Goal: Information Seeking & Learning: Learn about a topic

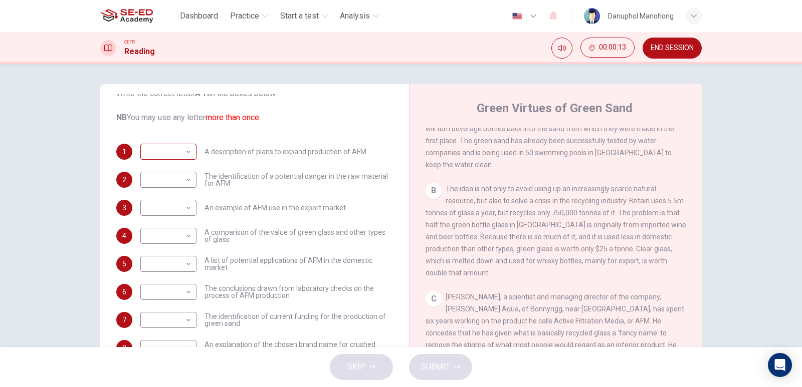
click at [187, 147] on body "This site uses cookies, as explained in our Privacy Policy . If you agree to th…" at bounding box center [401, 193] width 802 height 387
click at [187, 148] on div at bounding box center [401, 193] width 802 height 387
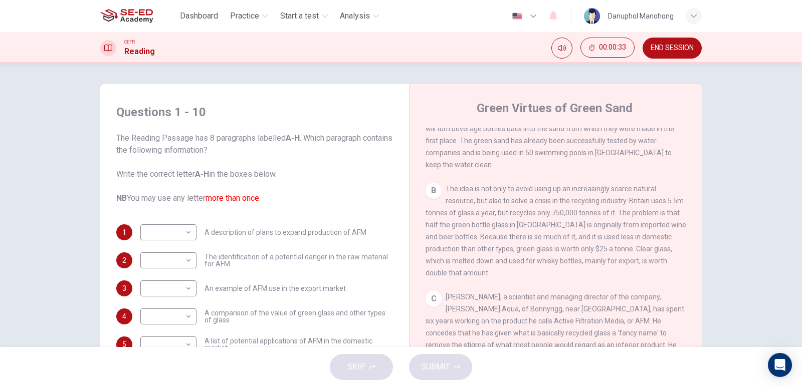
click at [0, 217] on div "Questions 1 - 10 The Reading Passage has 8 paragraphs labelled A-H . Which para…" at bounding box center [401, 205] width 802 height 283
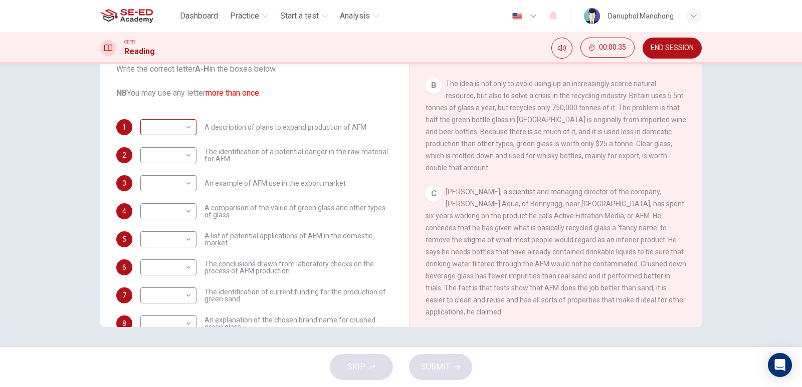
click at [181, 129] on body "This site uses cookies, as explained in our Privacy Policy . If you agree to th…" at bounding box center [401, 193] width 802 height 387
click at [181, 129] on div at bounding box center [401, 193] width 802 height 387
click at [0, 207] on div "Questions 1 - 10 The Reading Passage has 8 paragraphs labelled A-H . Which para…" at bounding box center [401, 205] width 802 height 283
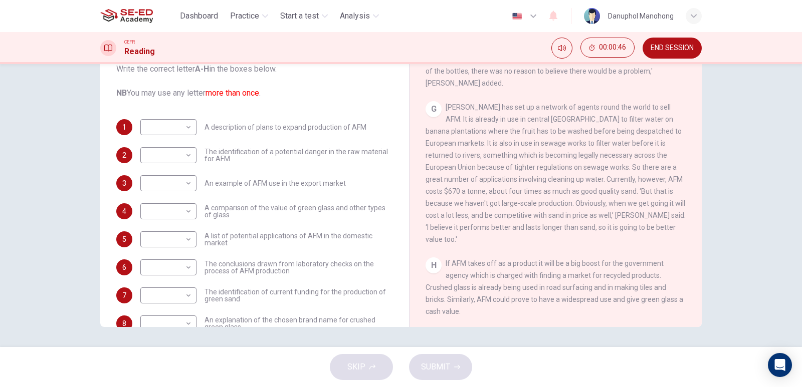
scroll to position [50, 0]
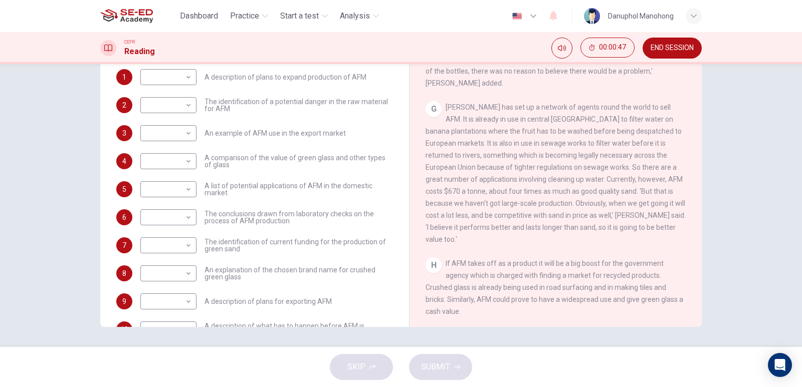
click at [0, 220] on div "Questions 1 - 10 The Reading Passage has 8 paragraphs labelled A-H . Which para…" at bounding box center [401, 205] width 802 height 283
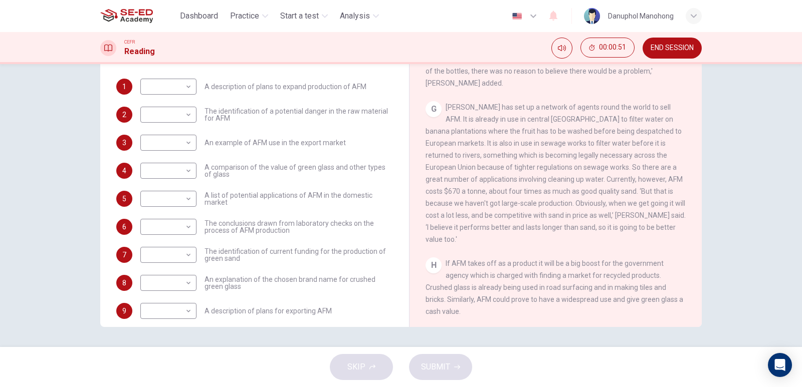
scroll to position [81, 0]
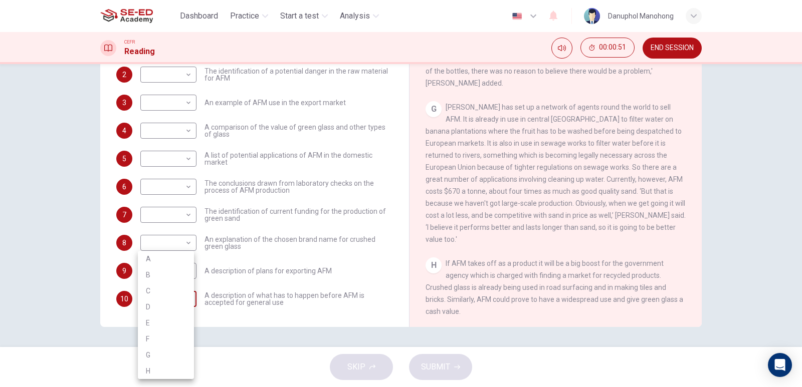
click at [183, 302] on body "This site uses cookies, as explained in our Privacy Policy . If you agree to th…" at bounding box center [401, 193] width 802 height 387
click at [0, 218] on div at bounding box center [401, 193] width 802 height 387
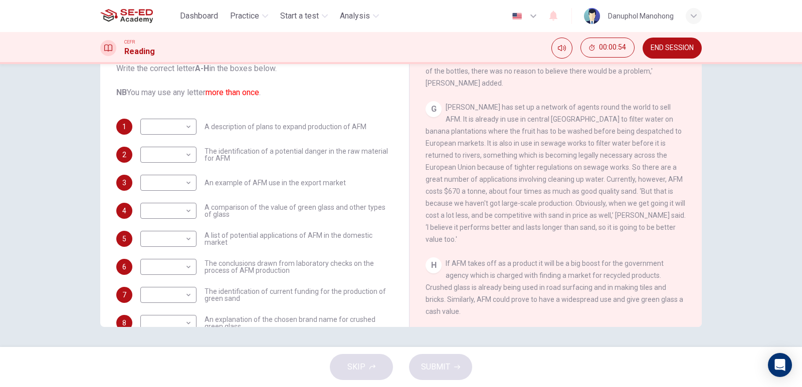
scroll to position [0, 0]
click at [1, 237] on div "Questions 1 - 10 The Reading Passage has 8 paragraphs labelled A-H . Which para…" at bounding box center [401, 205] width 802 height 283
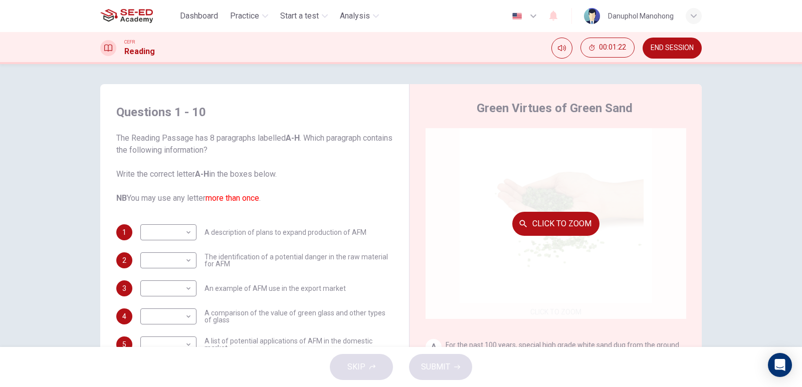
click at [566, 223] on button "Click to Zoom" at bounding box center [555, 224] width 87 height 24
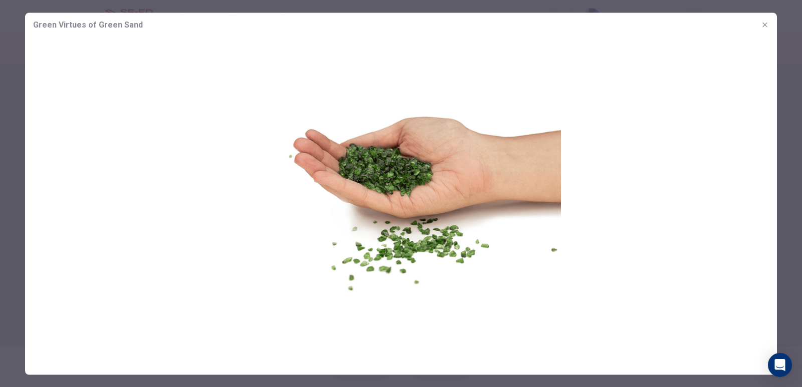
click at [766, 24] on icon "button" at bounding box center [765, 25] width 8 height 8
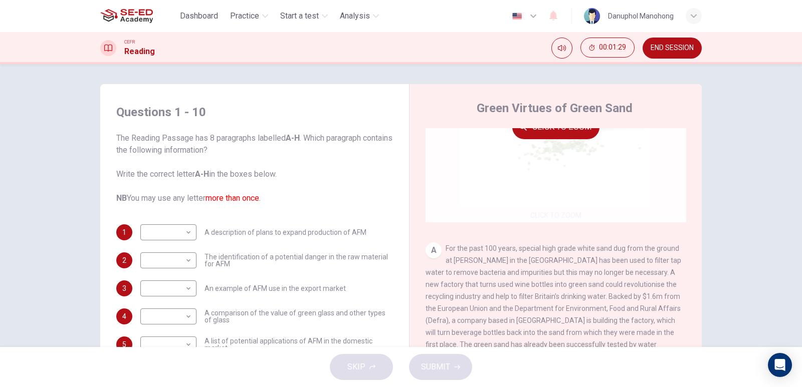
scroll to position [100, 0]
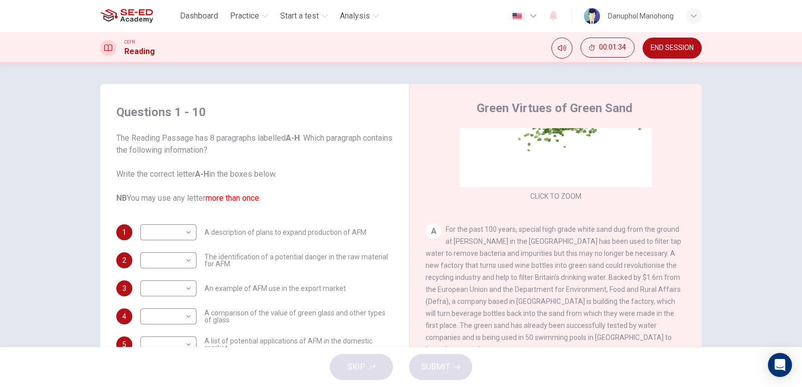
drag, startPoint x: 444, startPoint y: 244, endPoint x: 531, endPoint y: 295, distance: 100.8
click at [530, 295] on span "For the past 100 years, special high grade white sand dug from the ground at [P…" at bounding box center [553, 289] width 256 height 128
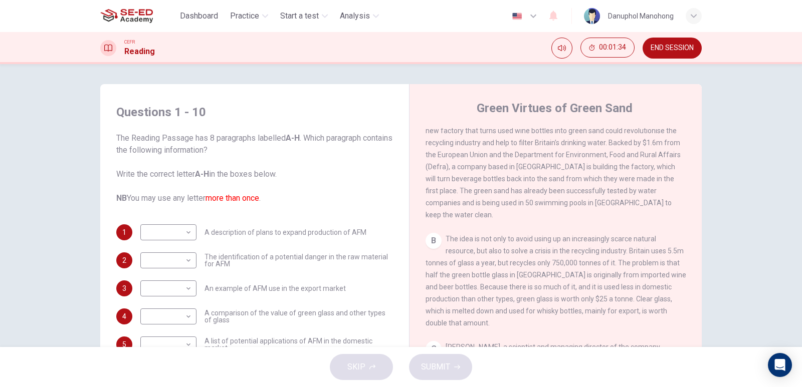
click at [536, 287] on div "B The idea is not only to avoid using up an increasingly scarce natural resourc…" at bounding box center [555, 281] width 261 height 96
click at [553, 252] on div "B The idea is not only to avoid using up an increasingly scarce natural resourc…" at bounding box center [555, 281] width 261 height 96
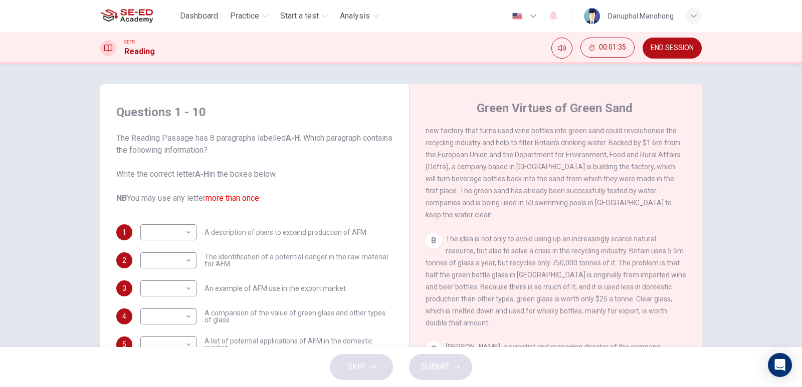
drag, startPoint x: 553, startPoint y: 252, endPoint x: 581, endPoint y: 275, distance: 36.4
click at [581, 275] on div "B The idea is not only to avoid using up an increasingly scarce natural resourc…" at bounding box center [555, 281] width 261 height 96
click at [582, 275] on div "B The idea is not only to avoid using up an increasingly scarce natural resourc…" at bounding box center [555, 281] width 261 height 96
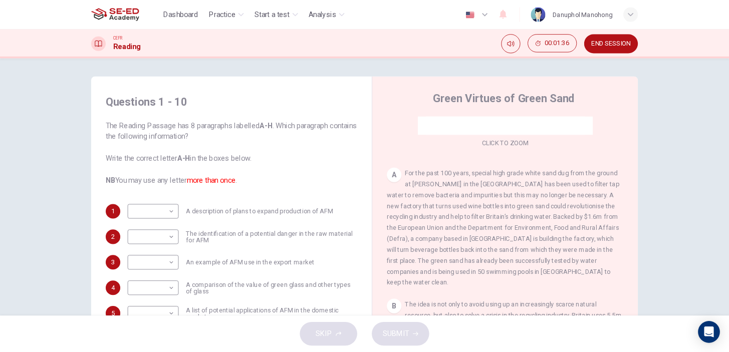
scroll to position [150, 0]
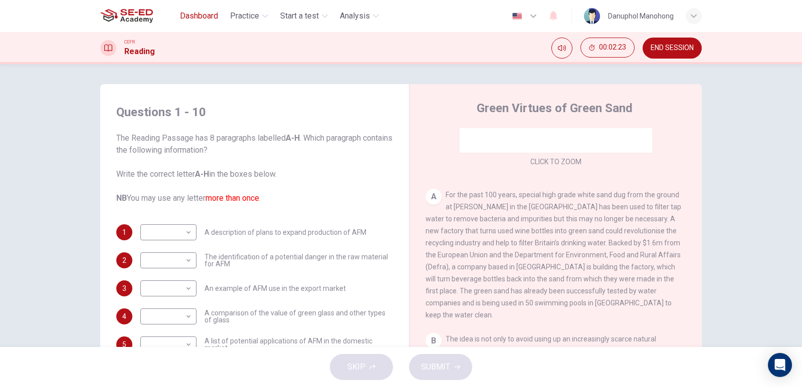
click at [203, 11] on span "Dashboard" at bounding box center [199, 16] width 38 height 12
click at [442, 191] on div "A For the past 100 years, special high grade white sand dug from the ground at …" at bounding box center [555, 255] width 261 height 132
click at [446, 194] on span "For the past 100 years, special high grade white sand dug from the ground at [P…" at bounding box center [553, 255] width 256 height 128
drag, startPoint x: 449, startPoint y: 195, endPoint x: 498, endPoint y: 243, distance: 67.7
click at [502, 251] on div "A For the past 100 years, special high grade white sand dug from the ground at …" at bounding box center [555, 255] width 261 height 132
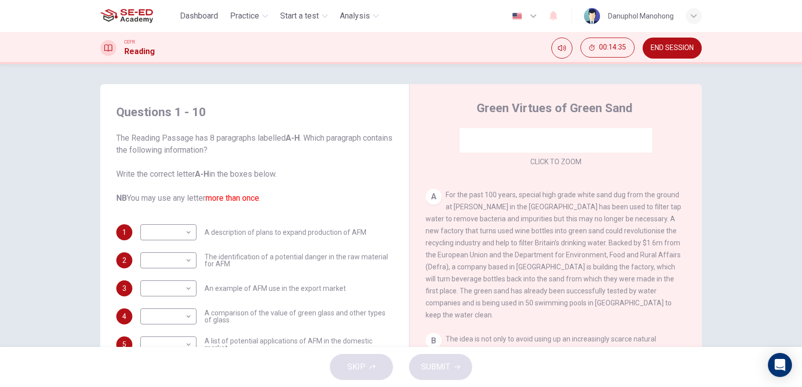
drag, startPoint x: 479, startPoint y: 219, endPoint x: 542, endPoint y: 286, distance: 92.5
click at [542, 286] on span "For the past 100 years, special high grade white sand dug from the ground at [P…" at bounding box center [553, 255] width 256 height 128
click at [490, 269] on span "For the past 100 years, special high grade white sand dug from the ground at [P…" at bounding box center [553, 255] width 256 height 128
click at [479, 286] on span "For the past 100 years, special high grade white sand dug from the ground at [P…" at bounding box center [553, 255] width 256 height 128
drag, startPoint x: 479, startPoint y: 286, endPoint x: 504, endPoint y: 291, distance: 25.0
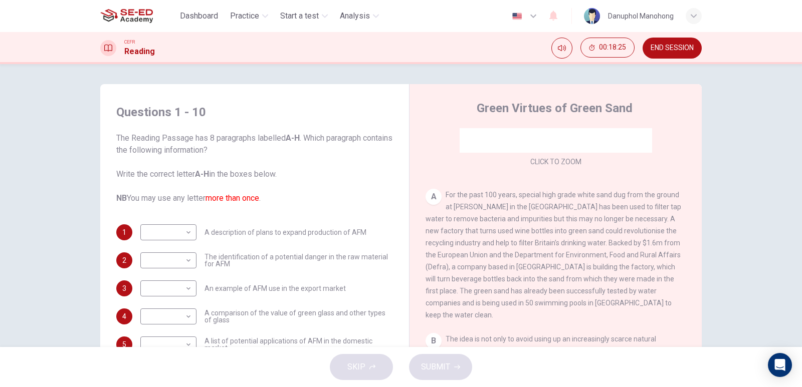
click at [504, 291] on div "A For the past 100 years, special high grade white sand dug from the ground at …" at bounding box center [555, 255] width 261 height 132
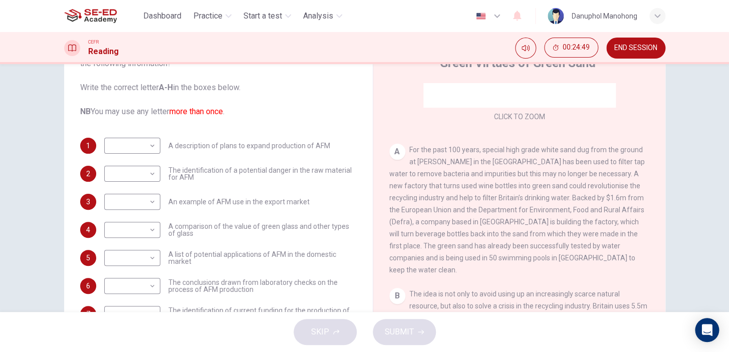
scroll to position [80, 0]
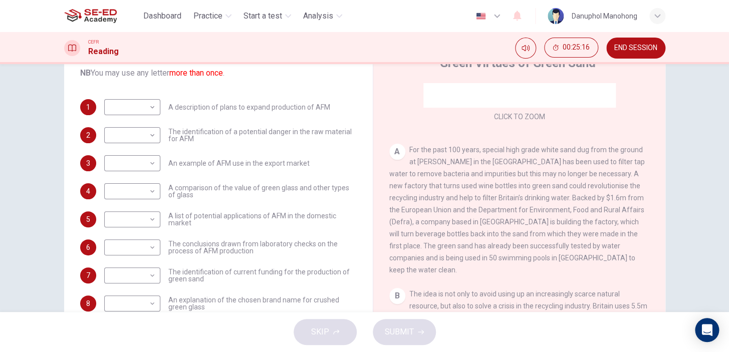
drag, startPoint x: 205, startPoint y: 195, endPoint x: 162, endPoint y: 185, distance: 44.6
click at [162, 185] on div "​ ​ A comparison of the value of green glass and other types of glass" at bounding box center [230, 191] width 253 height 16
click at [633, 40] on button "END SESSION" at bounding box center [635, 48] width 59 height 21
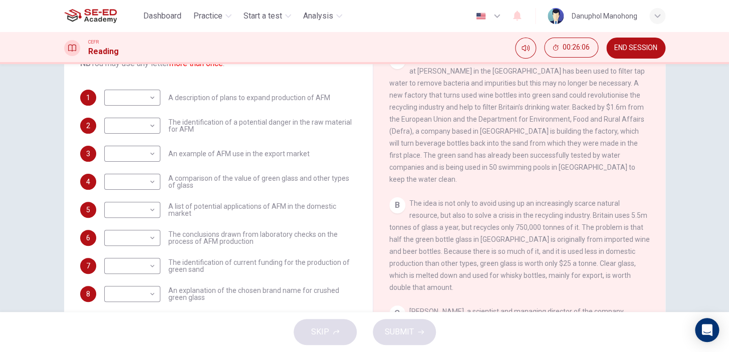
scroll to position [35, 0]
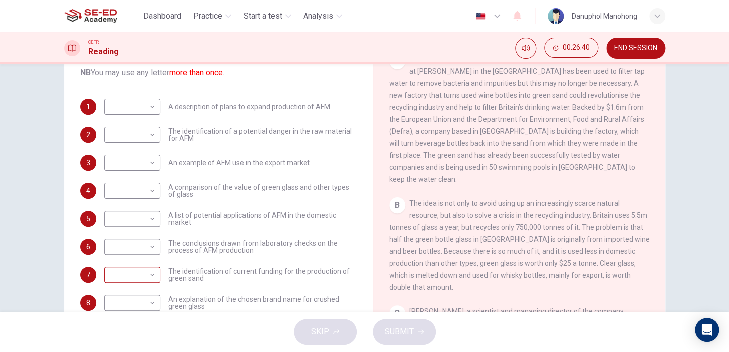
click at [127, 278] on body "This site uses cookies, as explained in our Privacy Policy . If you agree to th…" at bounding box center [364, 176] width 729 height 352
click at [136, 224] on li "A" at bounding box center [130, 224] width 56 height 16
type input "A"
click at [211, 272] on span "The identification of current funding for the production of green sand" at bounding box center [262, 275] width 188 height 14
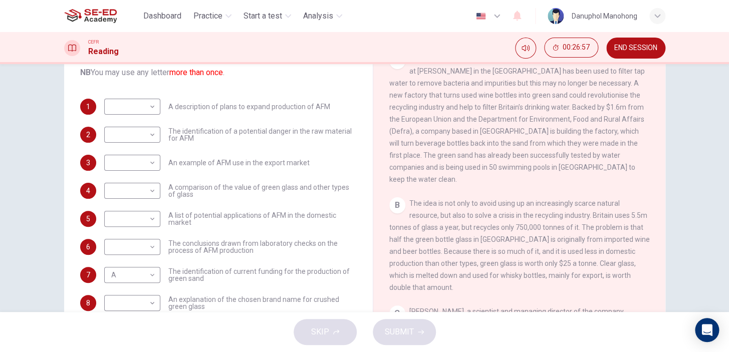
drag, startPoint x: 211, startPoint y: 272, endPoint x: 303, endPoint y: 279, distance: 92.5
click at [303, 279] on span "The identification of current funding for the production of green sand" at bounding box center [262, 275] width 188 height 14
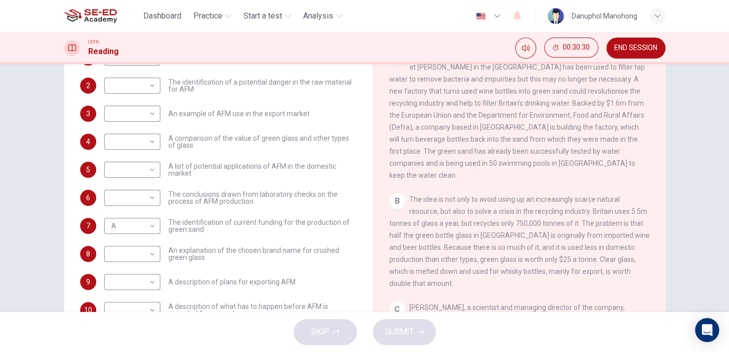
scroll to position [49, 0]
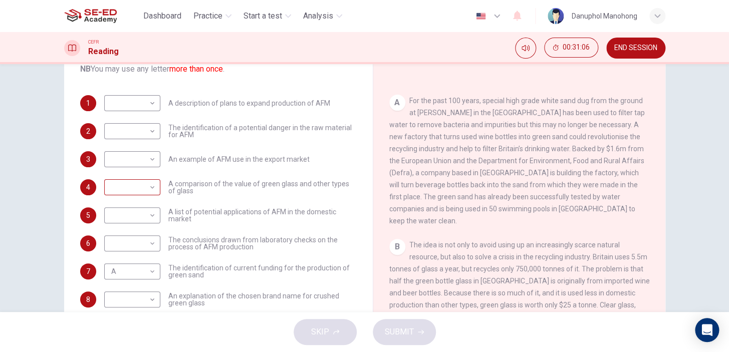
click at [143, 195] on body "This site uses cookies, as explained in our Privacy Policy . If you agree to th…" at bounding box center [364, 176] width 729 height 352
click at [137, 218] on li "B" at bounding box center [130, 219] width 56 height 16
type input "B"
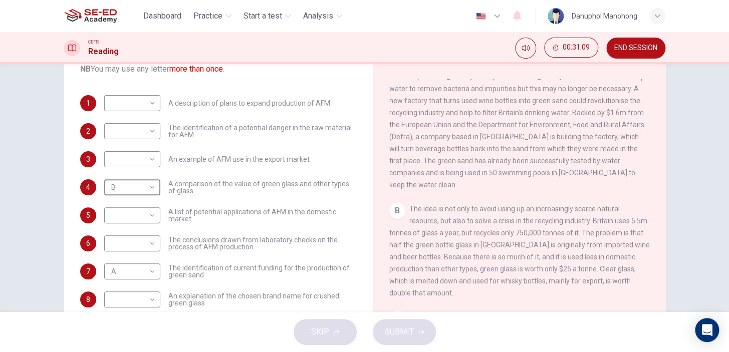
scroll to position [332, 0]
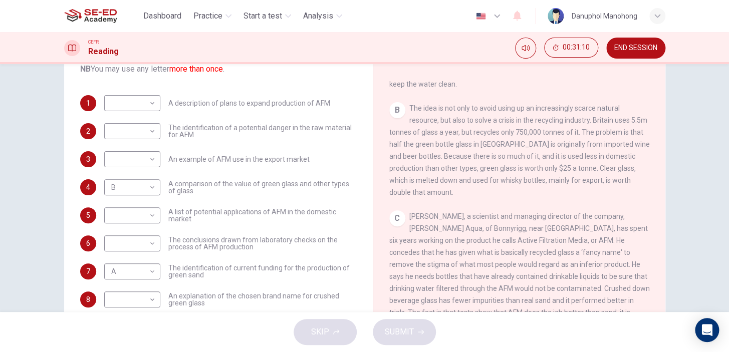
click at [676, 202] on div "Questions 1 - 10 The Reading Passage has 8 paragraphs labelled A-H . Which para…" at bounding box center [364, 209] width 633 height 348
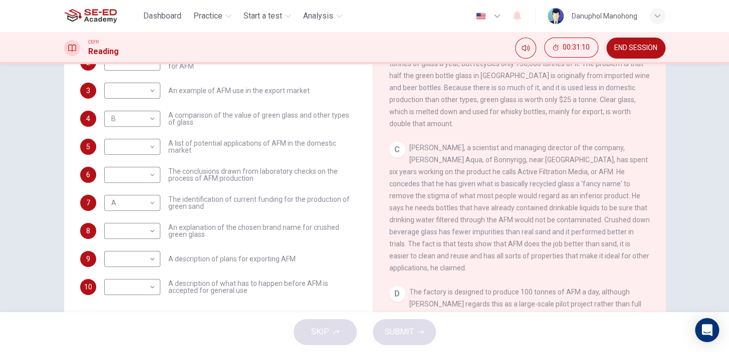
scroll to position [140, 0]
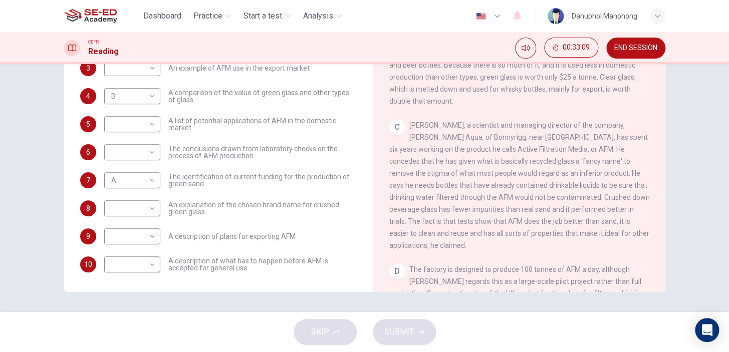
drag, startPoint x: 469, startPoint y: 170, endPoint x: 493, endPoint y: 170, distance: 24.1
click at [493, 170] on span "[PERSON_NAME], a scientist and managing director of the company, [PERSON_NAME] …" at bounding box center [519, 185] width 261 height 128
drag, startPoint x: 412, startPoint y: 184, endPoint x: 444, endPoint y: 185, distance: 31.6
click at [444, 185] on span "[PERSON_NAME], a scientist and managing director of the company, [PERSON_NAME] …" at bounding box center [519, 185] width 261 height 128
drag, startPoint x: 551, startPoint y: 170, endPoint x: 609, endPoint y: 170, distance: 58.1
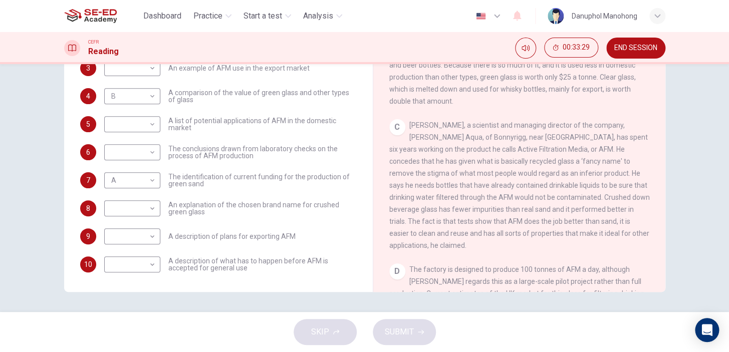
click at [609, 170] on span "[PERSON_NAME], a scientist and managing director of the company, [PERSON_NAME] …" at bounding box center [519, 185] width 261 height 128
drag, startPoint x: 388, startPoint y: 185, endPoint x: 467, endPoint y: 184, distance: 78.7
click at [467, 184] on span "[PERSON_NAME], a scientist and managing director of the company, [PERSON_NAME] …" at bounding box center [519, 185] width 261 height 128
drag, startPoint x: 571, startPoint y: 184, endPoint x: 580, endPoint y: 185, distance: 8.5
click at [580, 185] on span "[PERSON_NAME], a scientist and managing director of the company, [PERSON_NAME] …" at bounding box center [519, 185] width 261 height 128
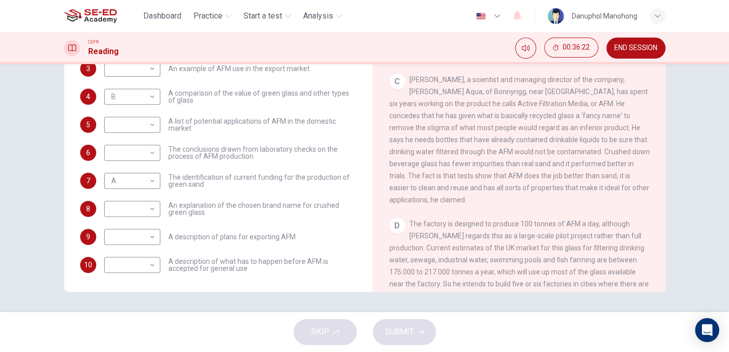
scroll to position [80, 0]
click at [129, 274] on body "This site uses cookies, as explained in our Privacy Policy . If you agree to th…" at bounding box center [364, 176] width 729 height 352
click at [131, 255] on li "C" at bounding box center [130, 256] width 56 height 16
type input "C"
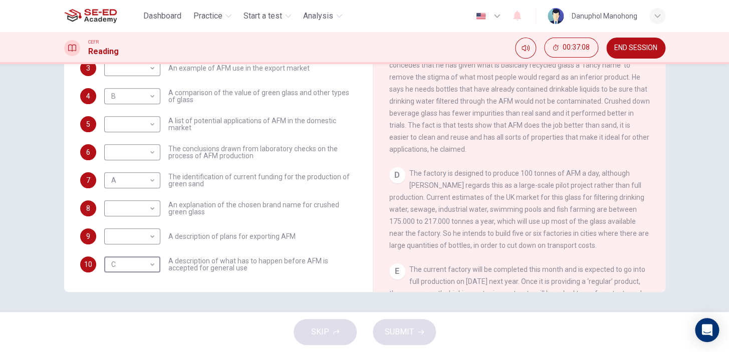
scroll to position [429, 0]
drag, startPoint x: 430, startPoint y: 174, endPoint x: 443, endPoint y: 174, distance: 12.5
click at [443, 174] on span "The factory is designed to produce 100 tonnes of AFM a day, although [PERSON_NA…" at bounding box center [519, 208] width 260 height 80
click at [389, 184] on span "The factory is designed to produce 100 tonnes of AFM a day, although [PERSON_NA…" at bounding box center [519, 208] width 260 height 80
drag, startPoint x: 386, startPoint y: 186, endPoint x: 433, endPoint y: 185, distance: 46.6
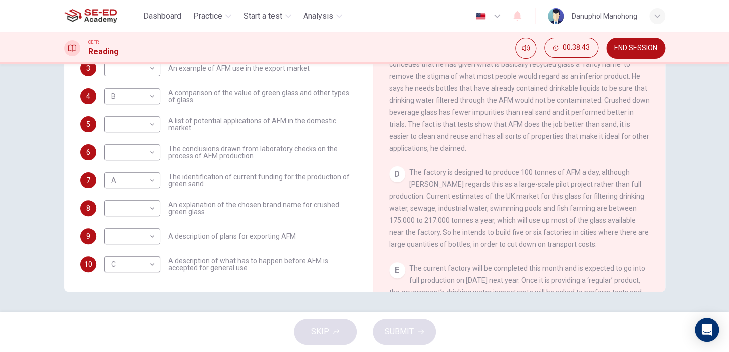
click at [433, 185] on span "The factory is designed to produce 100 tonnes of AFM a day, although [PERSON_NA…" at bounding box center [519, 208] width 260 height 80
drag, startPoint x: 411, startPoint y: 186, endPoint x: 442, endPoint y: 186, distance: 31.6
click at [442, 186] on span "The factory is designed to produce 100 tonnes of AFM a day, although [PERSON_NA…" at bounding box center [519, 208] width 260 height 80
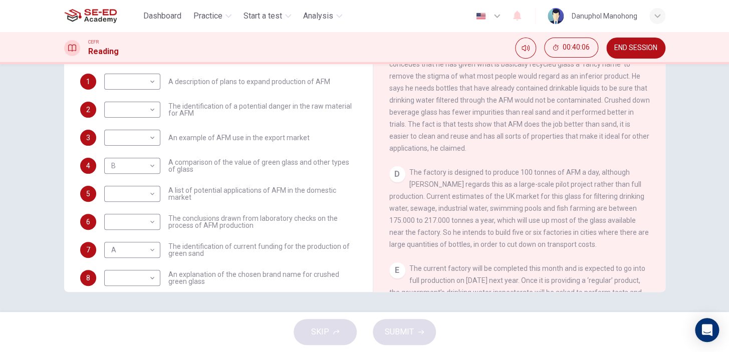
scroll to position [0, 0]
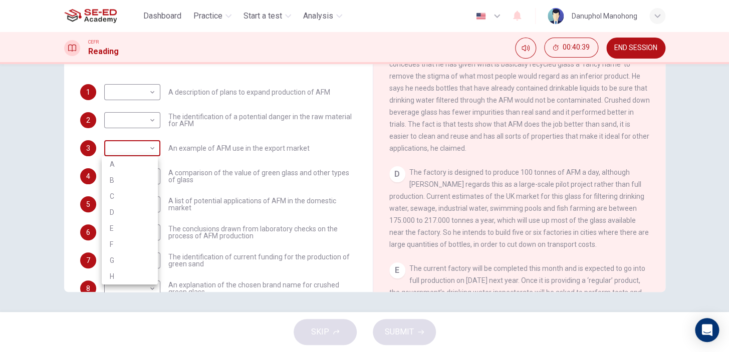
click at [136, 156] on body "This site uses cookies, as explained in our Privacy Policy . If you agree to th…" at bounding box center [364, 176] width 729 height 352
click at [129, 214] on li "D" at bounding box center [130, 212] width 56 height 16
type input "D"
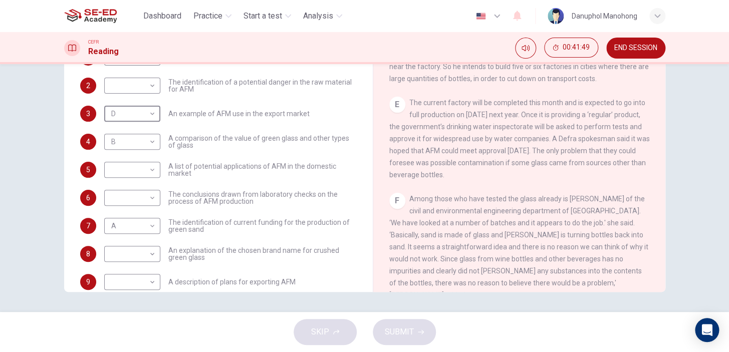
scroll to position [611, 0]
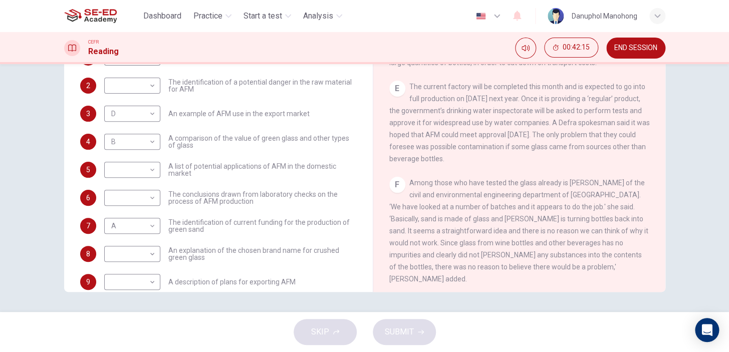
drag, startPoint x: 573, startPoint y: 76, endPoint x: 604, endPoint y: 78, distance: 30.6
click at [604, 83] on span "The current factory will be completed this month and is expected to go into ful…" at bounding box center [519, 123] width 261 height 80
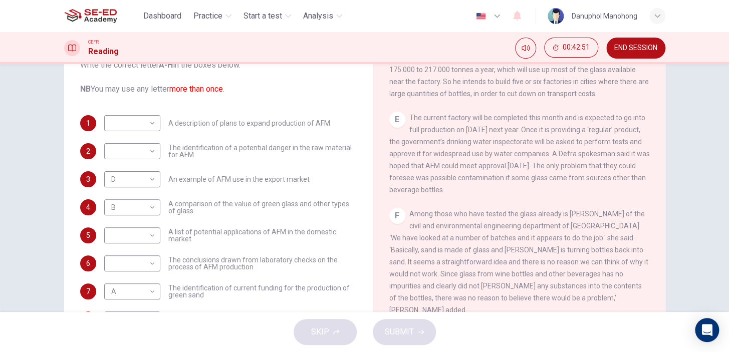
scroll to position [95, 0]
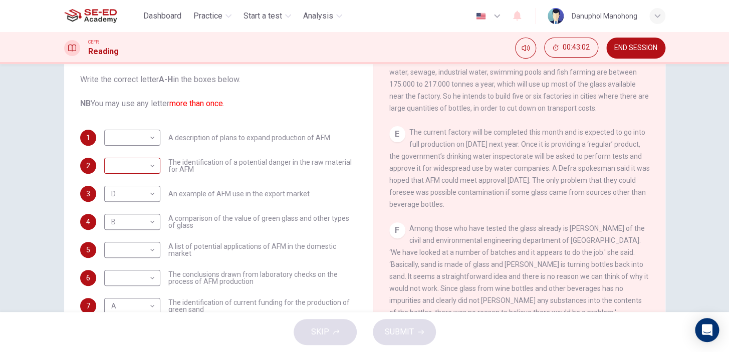
click at [139, 170] on body "This site uses cookies, as explained in our Privacy Policy . If you agree to th…" at bounding box center [364, 176] width 729 height 352
click at [135, 250] on li "E" at bounding box center [130, 246] width 56 height 16
type input "E"
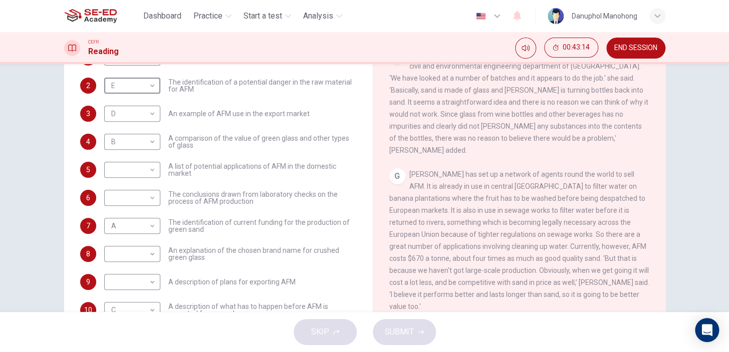
scroll to position [748, 0]
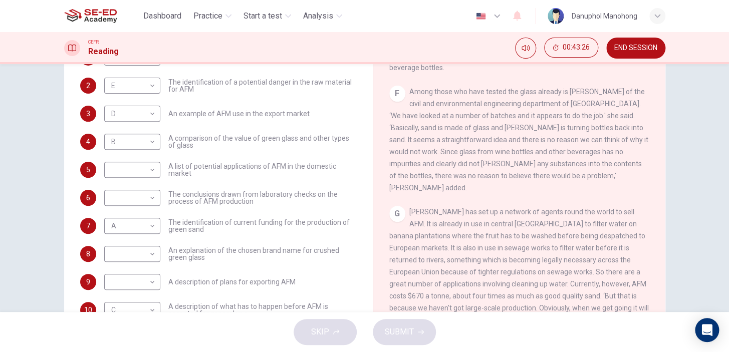
drag, startPoint x: 402, startPoint y: 84, endPoint x: 457, endPoint y: 89, distance: 54.8
click at [457, 89] on div "F Among those who have tested the glass already is [PERSON_NAME] of the civil a…" at bounding box center [519, 140] width 261 height 108
drag, startPoint x: 450, startPoint y: 85, endPoint x: 461, endPoint y: 88, distance: 10.3
click at [461, 88] on span "Among those who have tested the glass already is [PERSON_NAME] of the civil and…" at bounding box center [518, 140] width 259 height 104
drag, startPoint x: 415, startPoint y: 112, endPoint x: 467, endPoint y: 114, distance: 51.2
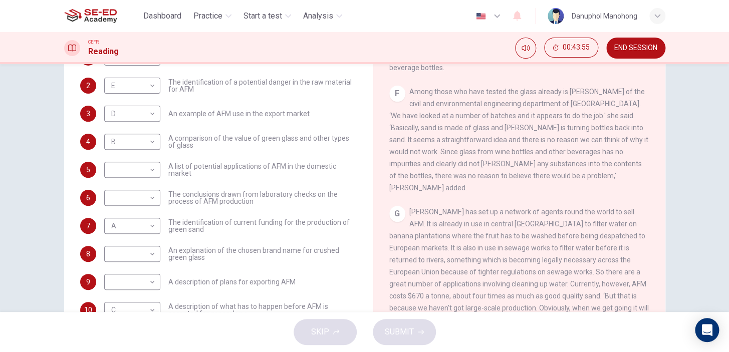
click at [467, 114] on span "Among those who have tested the glass already is [PERSON_NAME] of the civil and…" at bounding box center [518, 140] width 259 height 104
drag, startPoint x: 402, startPoint y: 126, endPoint x: 427, endPoint y: 125, distance: 25.1
click at [427, 125] on span "Among those who have tested the glass already is [PERSON_NAME] of the civil and…" at bounding box center [518, 140] width 259 height 104
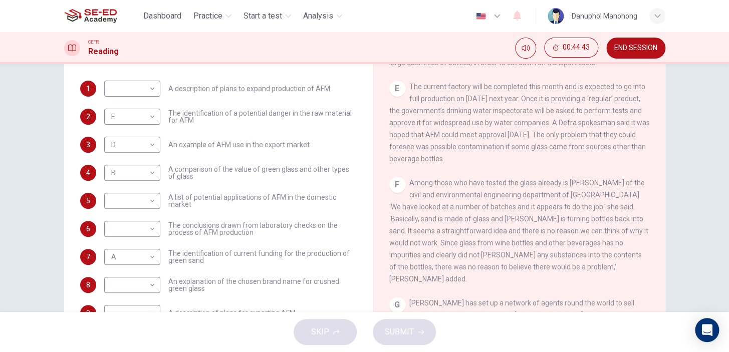
scroll to position [35, 0]
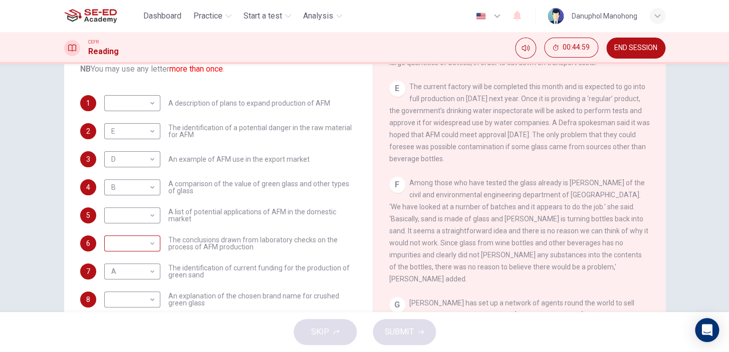
click at [145, 245] on body "This site uses cookies, as explained in our Privacy Policy . If you agree to th…" at bounding box center [364, 176] width 729 height 352
click at [135, 288] on li "E" at bounding box center [130, 288] width 56 height 16
click at [141, 247] on body "This site uses cookies, as explained in our Privacy Policy . If you agree to th…" at bounding box center [364, 176] width 729 height 352
click at [132, 301] on li "F" at bounding box center [130, 304] width 56 height 16
type input "F"
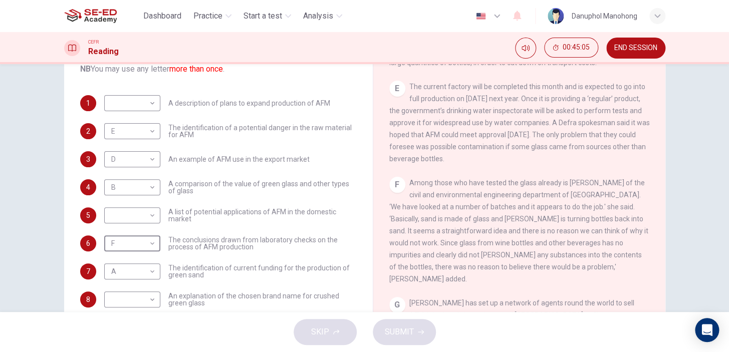
click at [544, 232] on div "F Among those who have tested the glass already is [PERSON_NAME] of the civil a…" at bounding box center [519, 231] width 261 height 108
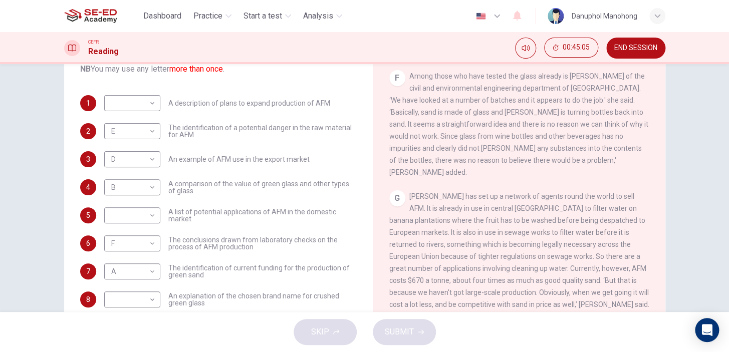
scroll to position [839, 0]
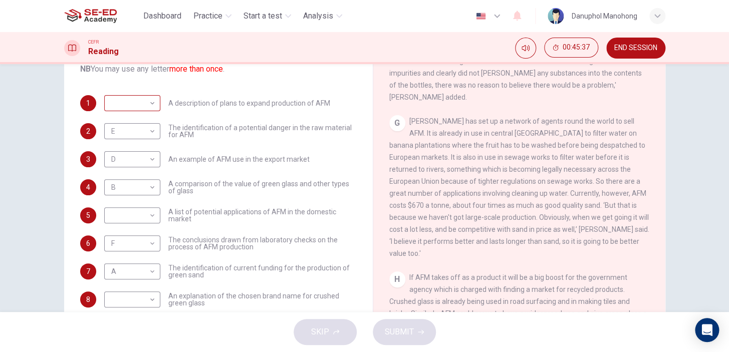
click at [145, 108] on body "This site uses cookies, as explained in our Privacy Policy . If you agree to th…" at bounding box center [364, 176] width 729 height 352
click at [147, 105] on div at bounding box center [364, 176] width 729 height 352
click at [147, 105] on body "This site uses cookies, as explained in our Privacy Policy . If you agree to th…" at bounding box center [364, 176] width 729 height 352
click at [151, 105] on div at bounding box center [364, 176] width 729 height 352
click at [150, 217] on body "This site uses cookies, as explained in our Privacy Policy . If you agree to th…" at bounding box center [364, 176] width 729 height 352
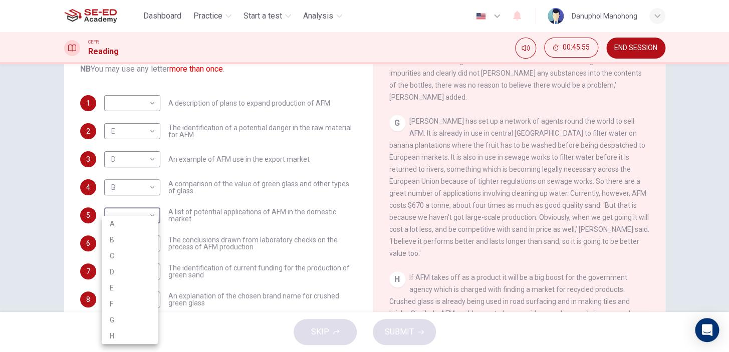
click at [133, 320] on li "G" at bounding box center [130, 320] width 56 height 16
type input "G"
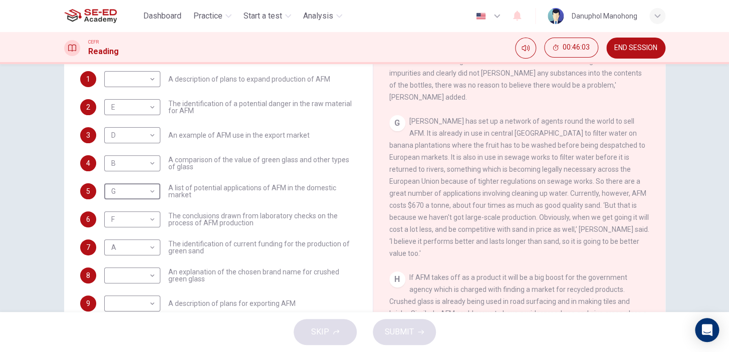
scroll to position [80, 0]
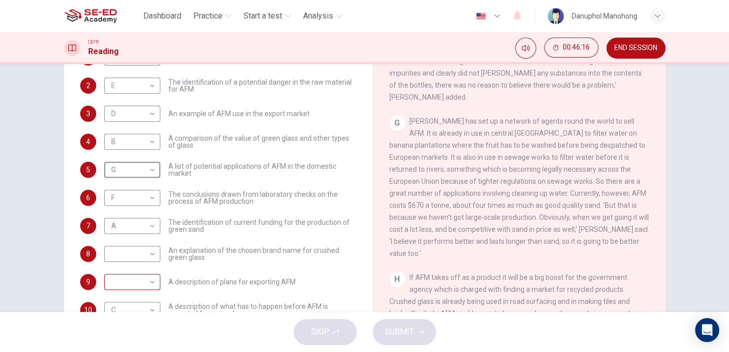
click at [121, 284] on body "This site uses cookies, as explained in our Privacy Policy . If you agree to th…" at bounding box center [364, 176] width 729 height 352
click at [125, 319] on li "G" at bounding box center [130, 320] width 56 height 16
type input "G"
click at [145, 253] on body "This site uses cookies, as explained in our Privacy Policy . If you agree to th…" at bounding box center [364, 176] width 729 height 352
click at [356, 182] on div at bounding box center [364, 176] width 729 height 352
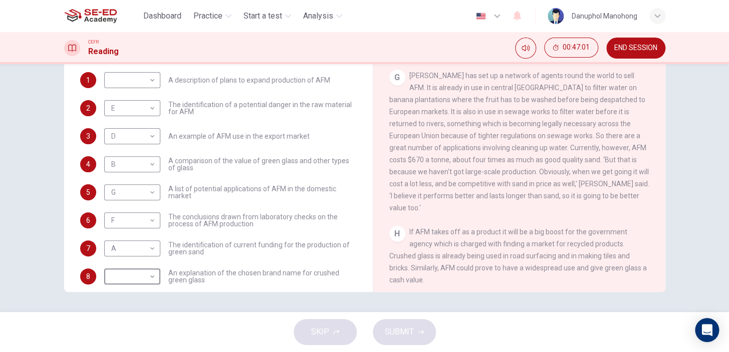
scroll to position [0, 0]
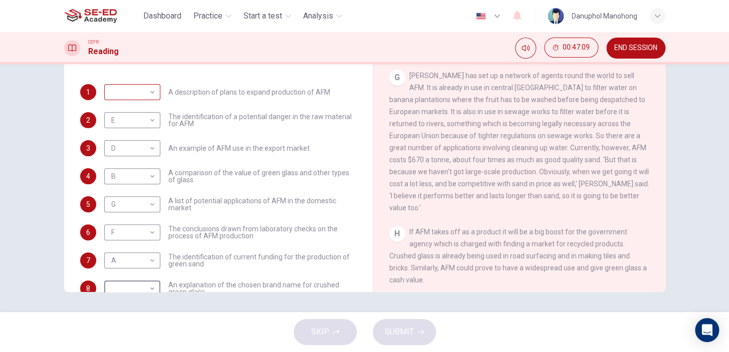
click at [138, 99] on body "This site uses cookies, as explained in our Privacy Policy . If you agree to th…" at bounding box center [364, 176] width 729 height 352
click at [128, 215] on li "H" at bounding box center [130, 220] width 56 height 16
type input "H"
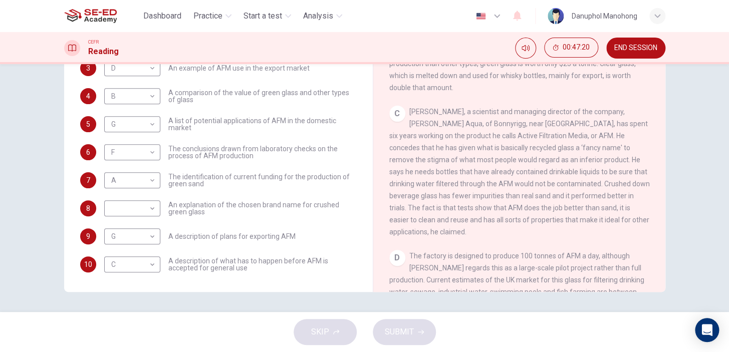
scroll to position [338, 0]
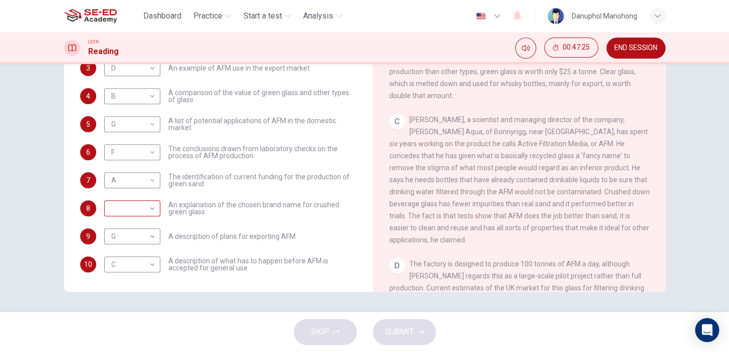
click at [152, 212] on body "This site uses cookies, as explained in our Privacy Policy . If you agree to th…" at bounding box center [364, 176] width 729 height 352
click at [132, 259] on li "C" at bounding box center [130, 256] width 56 height 16
type input "C"
click at [401, 333] on span "SUBMIT" at bounding box center [399, 332] width 29 height 14
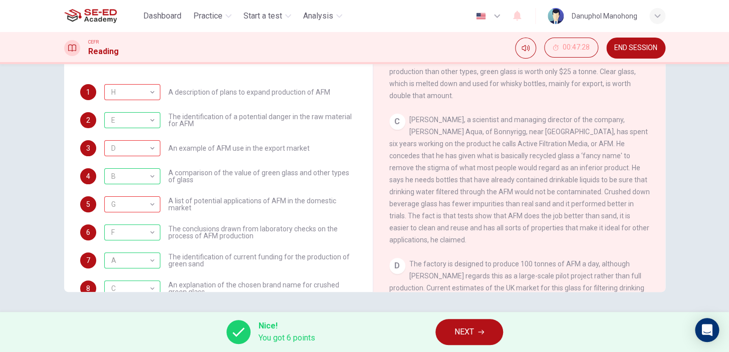
scroll to position [0, 0]
click at [271, 325] on span "Nice!" at bounding box center [287, 326] width 57 height 12
click at [248, 335] on div at bounding box center [238, 332] width 24 height 24
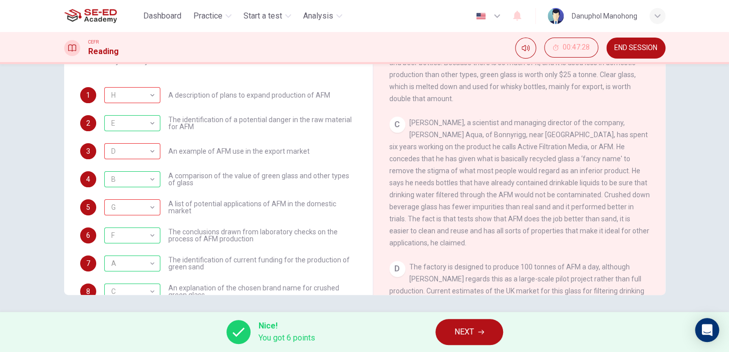
scroll to position [140, 0]
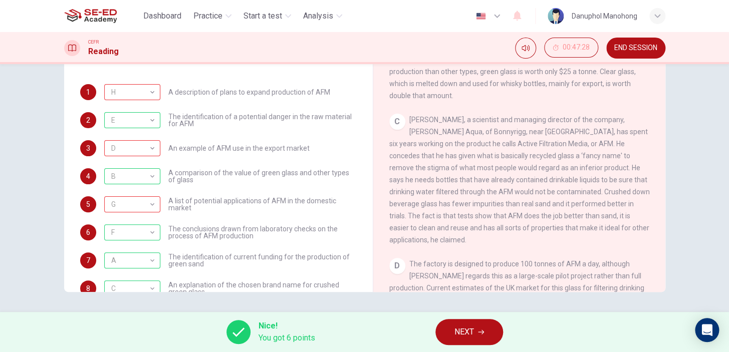
click at [476, 335] on button "NEXT" at bounding box center [469, 332] width 68 height 26
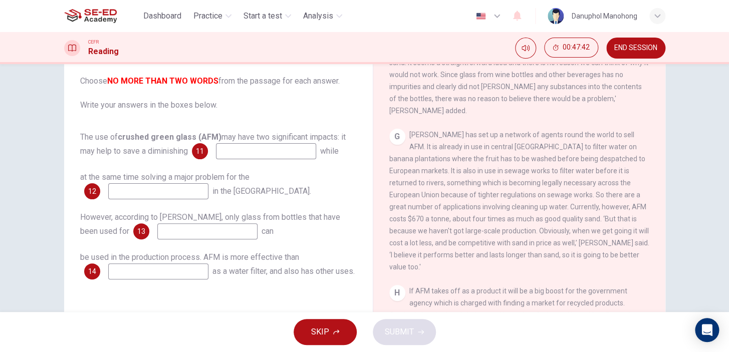
scroll to position [95, 0]
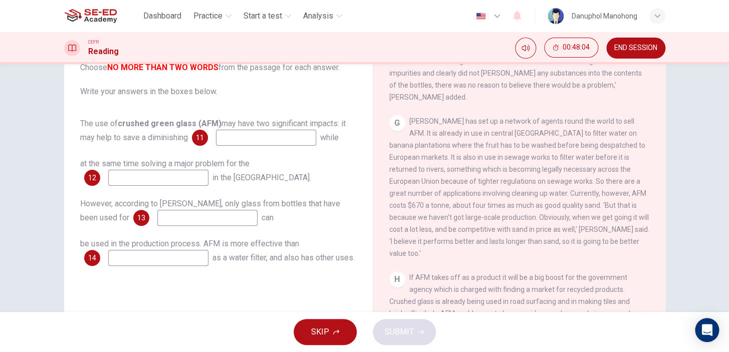
click at [254, 133] on input at bounding box center [266, 138] width 100 height 16
click at [175, 170] on input at bounding box center [158, 178] width 100 height 16
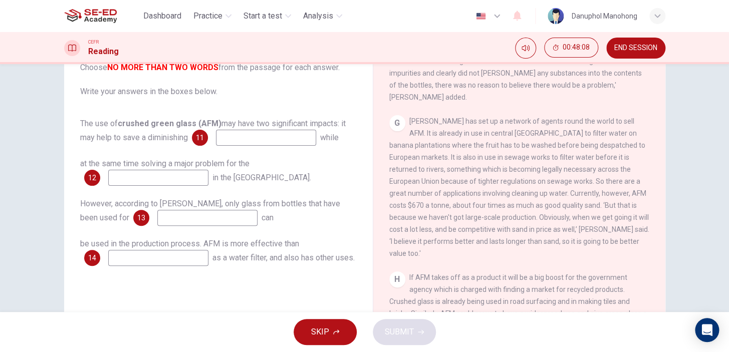
click at [175, 170] on input at bounding box center [158, 178] width 100 height 16
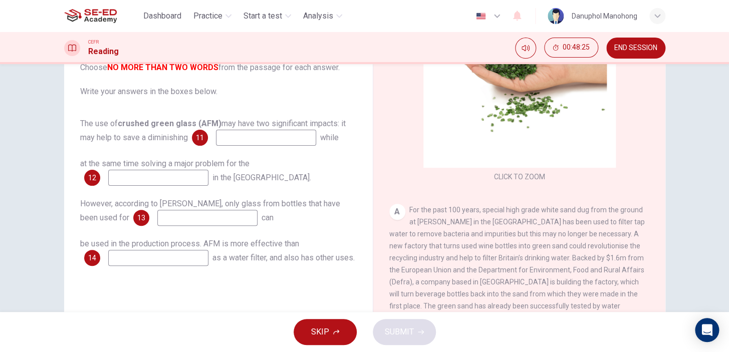
scroll to position [91, 0]
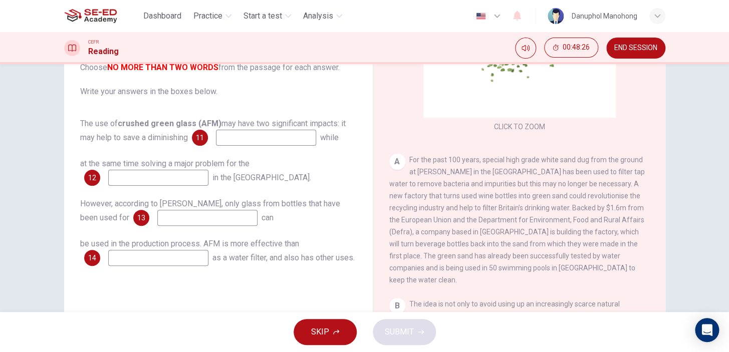
click at [489, 175] on span "For the past 100 years, special high grade white sand dug from the ground at [P…" at bounding box center [517, 220] width 256 height 128
click at [480, 194] on span "For the past 100 years, special high grade white sand dug from the ground at [P…" at bounding box center [517, 220] width 256 height 128
click at [480, 197] on span "For the past 100 years, special high grade white sand dug from the ground at [P…" at bounding box center [517, 220] width 256 height 128
click at [480, 203] on div "A For the past 100 years, special high grade white sand dug from the ground at …" at bounding box center [519, 220] width 261 height 132
drag, startPoint x: 491, startPoint y: 201, endPoint x: 507, endPoint y: 215, distance: 21.7
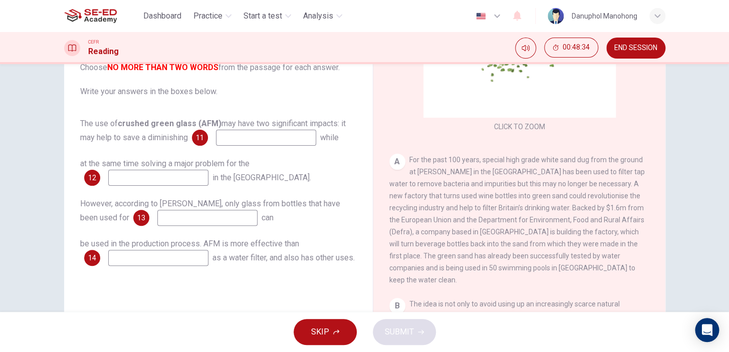
click at [507, 215] on div "A For the past 100 years, special high grade white sand dug from the ground at …" at bounding box center [519, 220] width 261 height 132
click at [318, 329] on span "SKIP" at bounding box center [320, 332] width 18 height 14
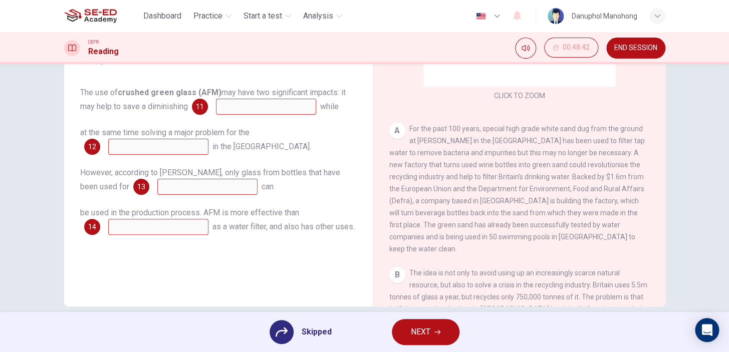
scroll to position [140, 0]
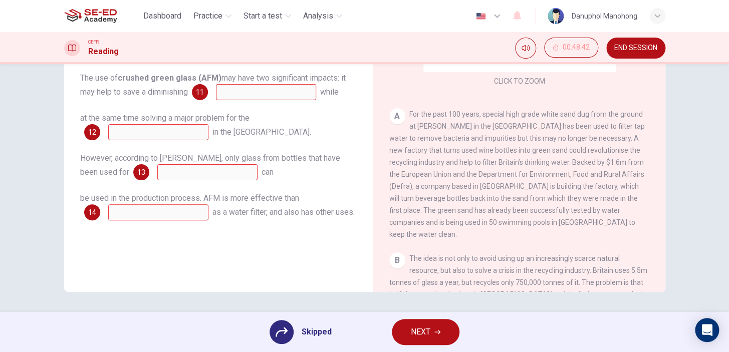
click at [411, 332] on span "NEXT" at bounding box center [421, 332] width 20 height 14
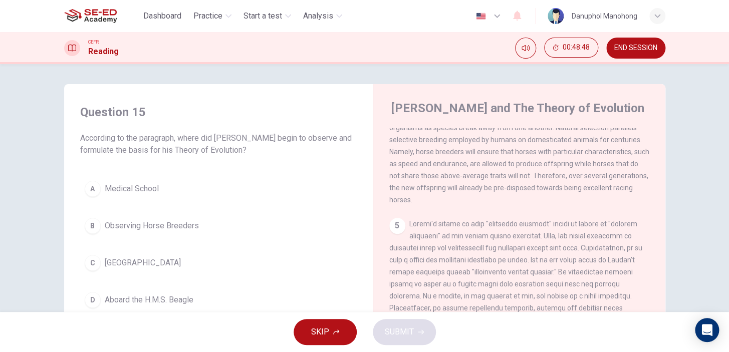
scroll to position [529, 0]
